Goal: Task Accomplishment & Management: Manage account settings

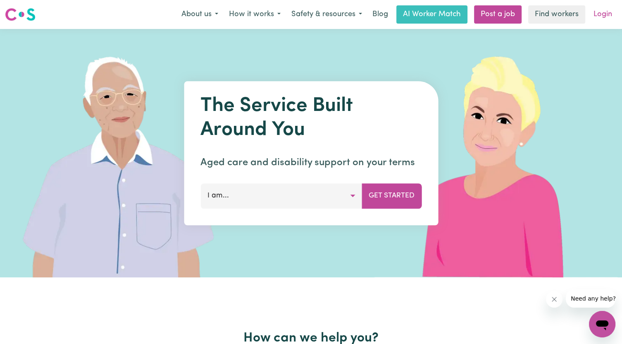
click at [607, 19] on link "Login" at bounding box center [603, 14] width 29 height 18
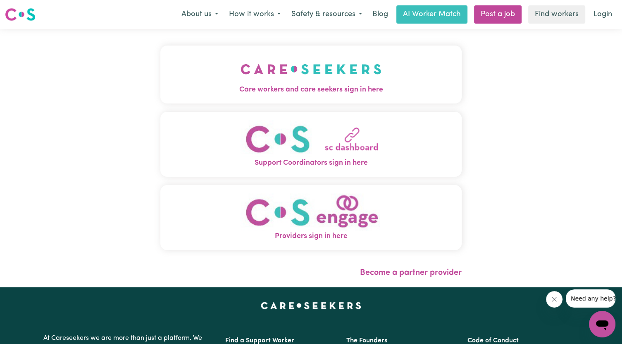
click at [232, 97] on button "Care workers and care seekers sign in here" at bounding box center [311, 74] width 302 height 58
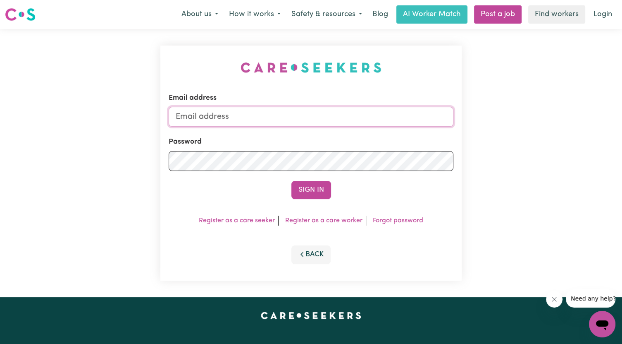
click at [249, 114] on input "Email address" at bounding box center [311, 117] width 285 height 20
type input "[EMAIL_ADDRESS][DOMAIN_NAME]"
click at [292, 181] on button "Sign In" at bounding box center [312, 190] width 40 height 18
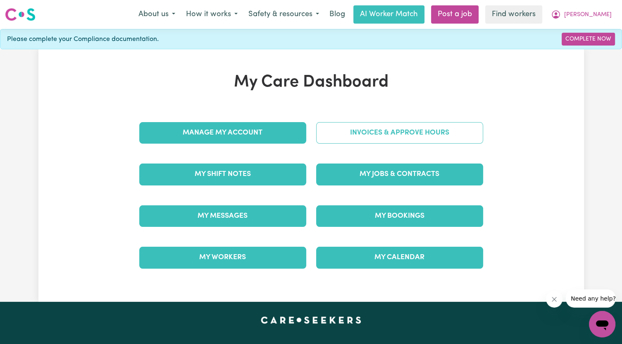
click at [338, 134] on link "Invoices & Approve Hours" at bounding box center [399, 133] width 167 height 22
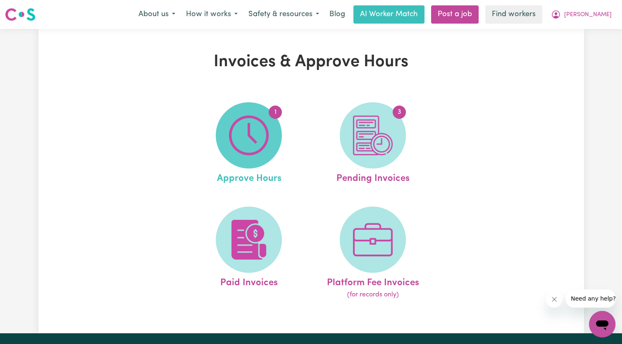
click at [265, 135] on img at bounding box center [249, 135] width 40 height 40
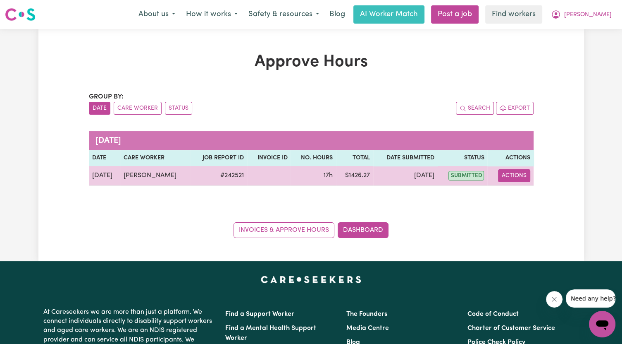
click at [516, 176] on button "Actions" at bounding box center [514, 175] width 32 height 13
click at [531, 191] on link "View Job Report" at bounding box center [535, 194] width 71 height 17
select select "pm"
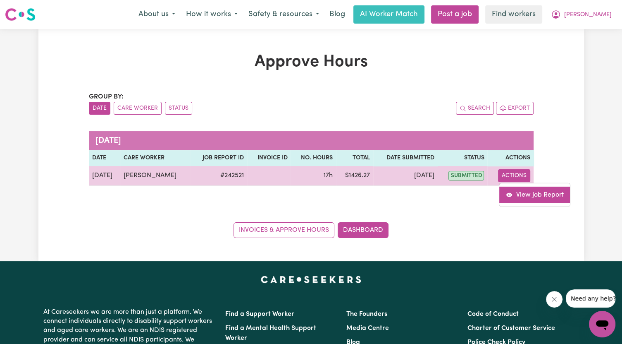
select select "pm"
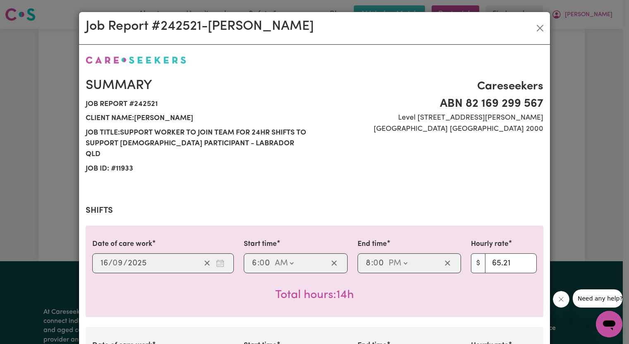
drag, startPoint x: 183, startPoint y: 250, endPoint x: 177, endPoint y: 256, distance: 9.1
click at [180, 257] on div "[DATE] 16 / 0 9 / 2025" at bounding box center [149, 263] width 101 height 12
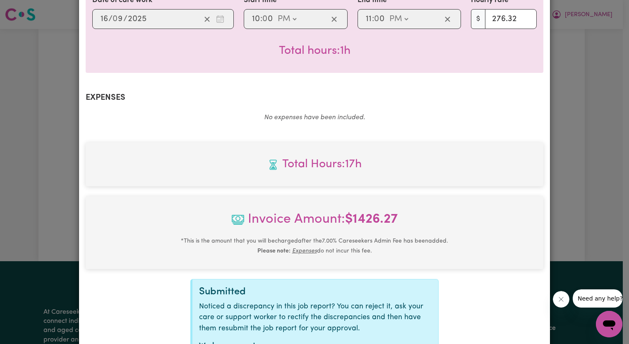
scroll to position [507, 0]
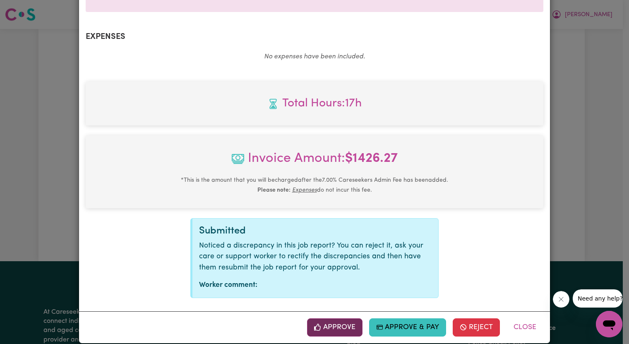
click at [319, 323] on icon "button" at bounding box center [317, 326] width 7 height 7
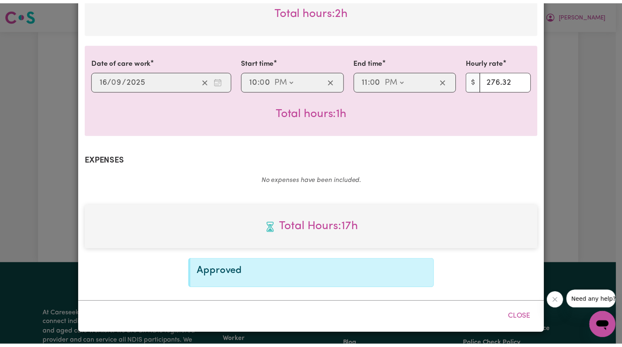
scroll to position [373, 0]
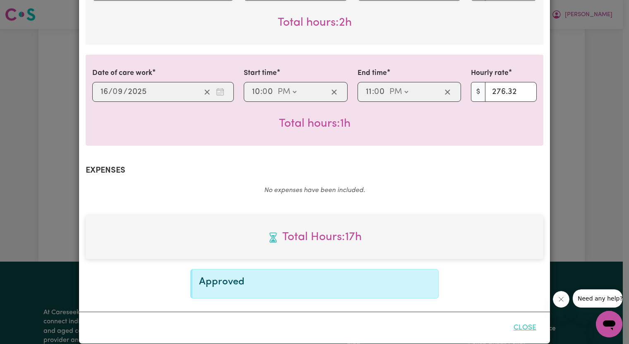
click at [525, 318] on button "Close" at bounding box center [524, 327] width 37 height 18
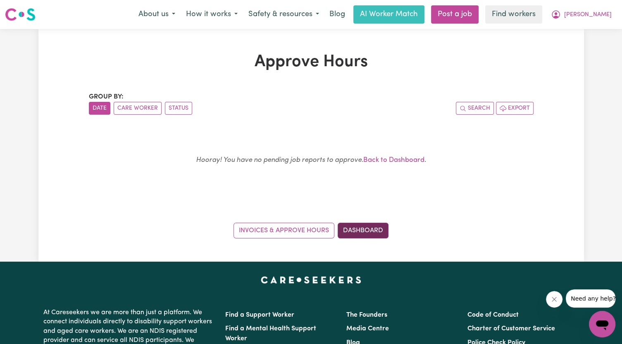
click at [380, 229] on link "Dashboard" at bounding box center [363, 231] width 51 height 16
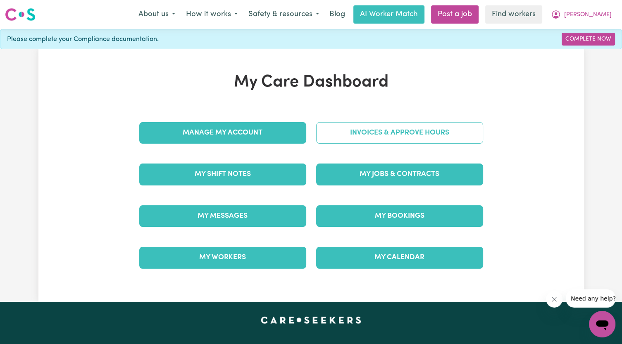
click at [364, 127] on link "Invoices & Approve Hours" at bounding box center [399, 133] width 167 height 22
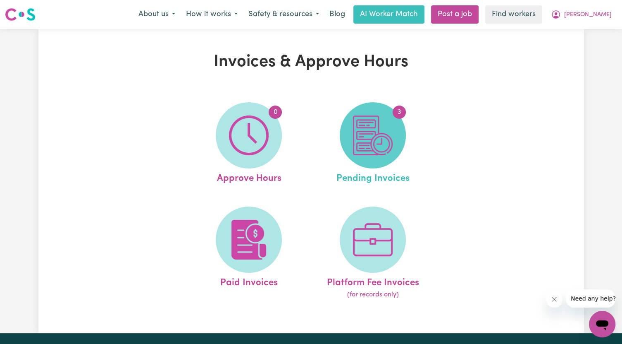
click at [371, 130] on img at bounding box center [373, 135] width 40 height 40
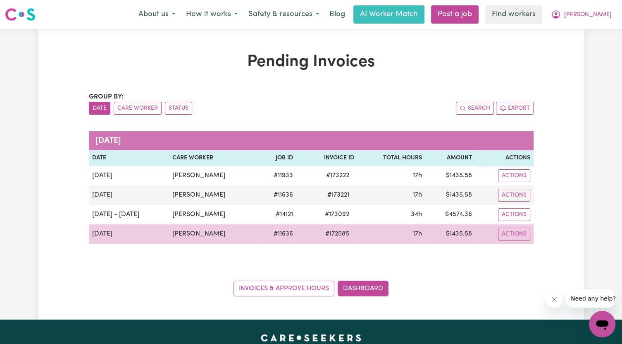
click at [339, 230] on span "# 172585" at bounding box center [338, 234] width 34 height 10
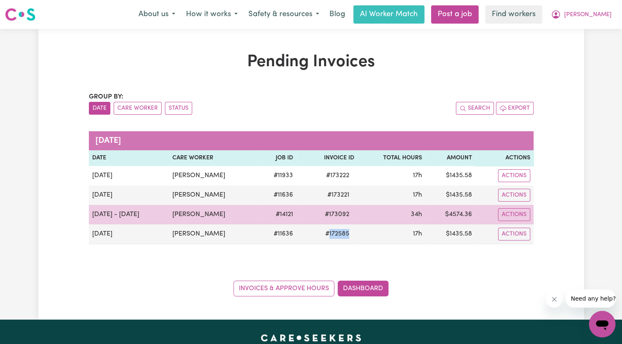
copy span "172585"
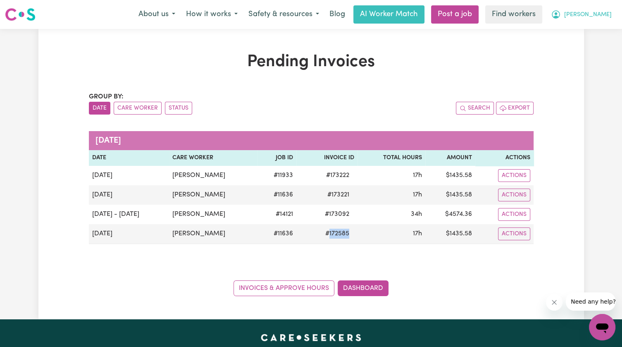
click at [607, 18] on span "[PERSON_NAME]" at bounding box center [589, 14] width 48 height 9
click at [589, 48] on link "Logout" at bounding box center [584, 48] width 65 height 16
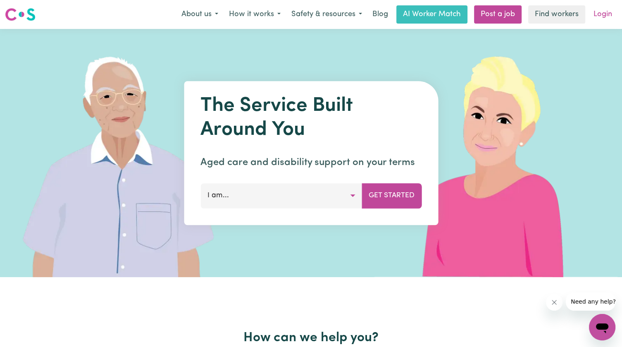
click at [598, 21] on link "Login" at bounding box center [603, 14] width 29 height 18
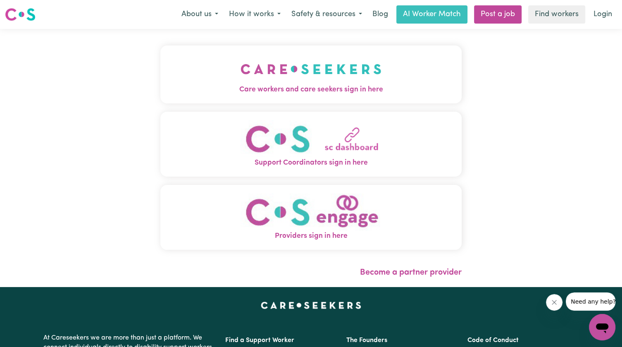
click at [163, 106] on div "Care workers and care seekers sign in here Support Coordinators sign in here Pr…" at bounding box center [311, 151] width 302 height 213
click at [172, 85] on span "Care workers and care seekers sign in here" at bounding box center [311, 89] width 302 height 11
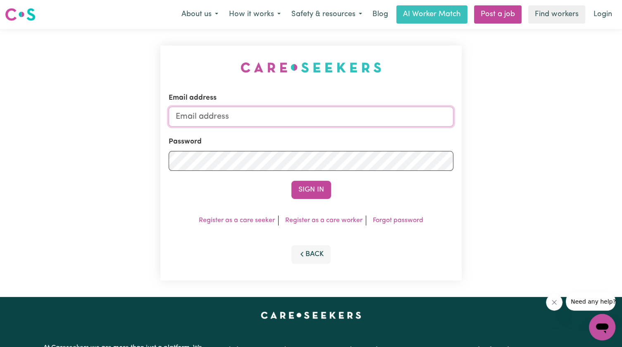
click at [244, 119] on input "Email address" at bounding box center [311, 117] width 285 height 20
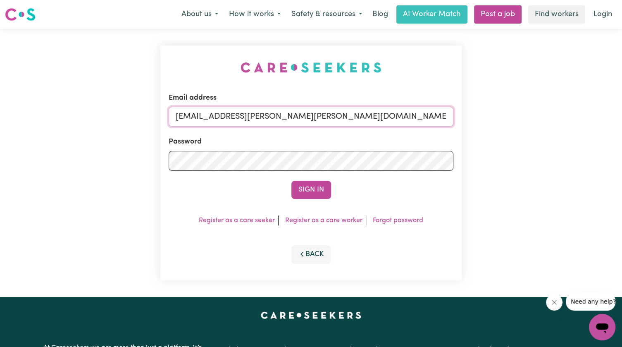
drag, startPoint x: 218, startPoint y: 122, endPoint x: 761, endPoint y: 119, distance: 542.2
click at [622, 119] on html "Menu About us How it works Safety & resources Blog AI Worker Match Post a job F…" at bounding box center [311, 313] width 622 height 626
type input "[EMAIL_ADDRESS][DOMAIN_NAME]"
click at [292, 181] on button "Sign In" at bounding box center [312, 190] width 40 height 18
